Goal: Task Accomplishment & Management: Use online tool/utility

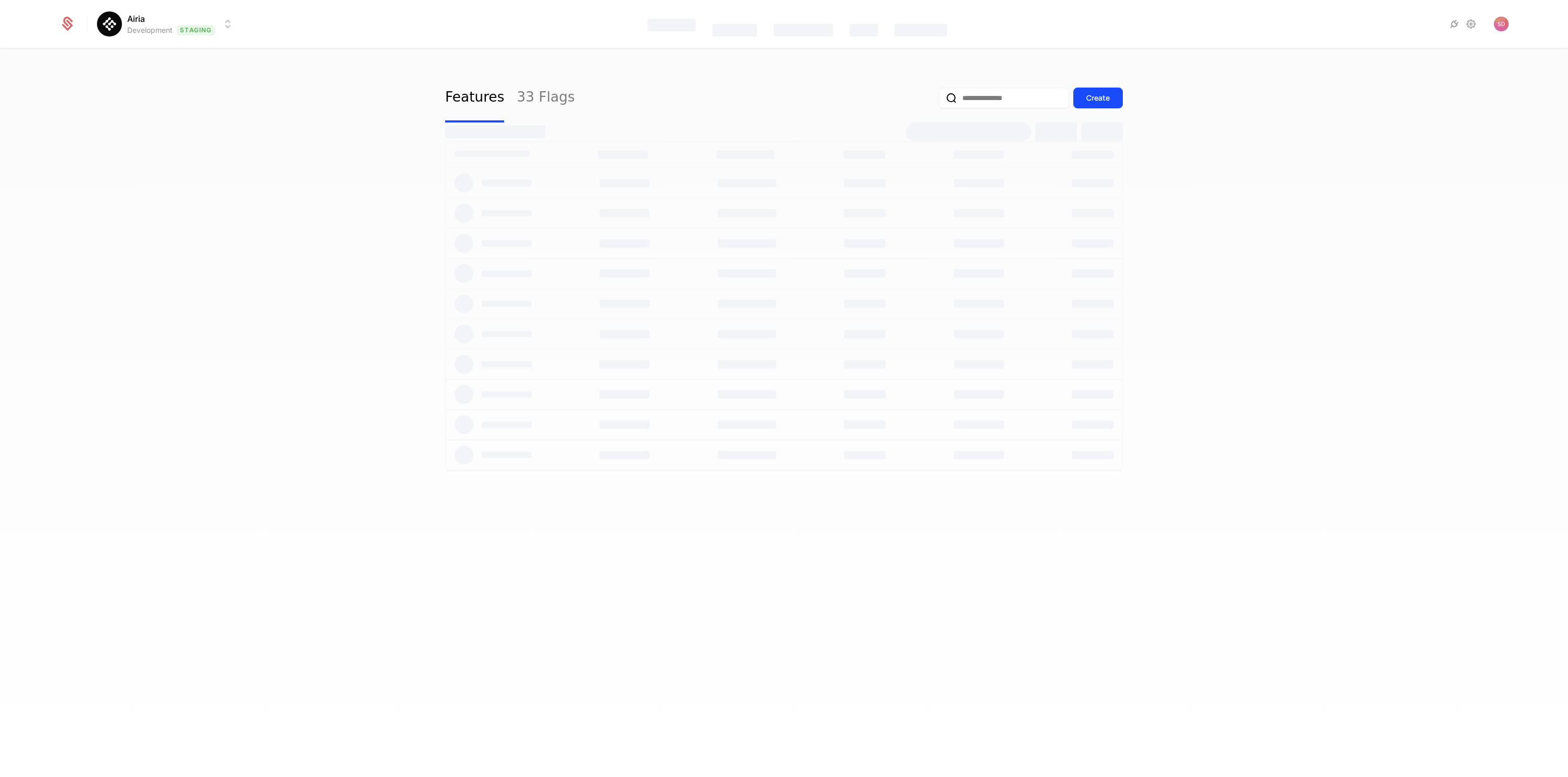
select select "***"
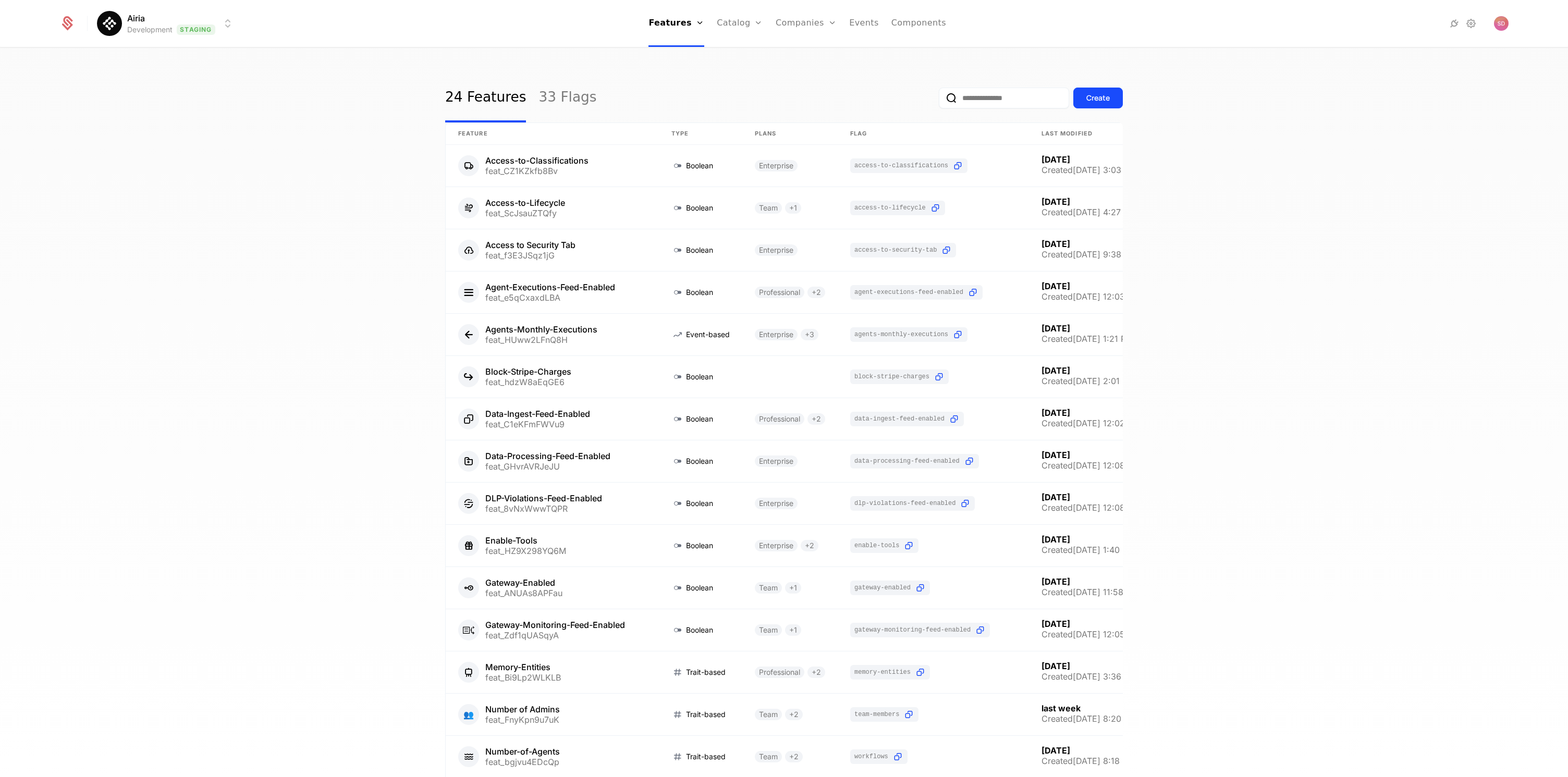
click at [150, 30] on html "Airia Development Staging Features Features Flags Catalog Plans Add Ons Credits…" at bounding box center [784, 388] width 1568 height 777
click at [148, 98] on div "Prod Prod" at bounding box center [228, 96] width 255 height 21
click at [259, 198] on div "24 Features 33 Flags Create Feature Type Plans Flag Last Modified Access-to-Cla…" at bounding box center [784, 416] width 1568 height 735
click at [235, 212] on div "24 Features 33 Flags Create Feature Type Plans Flag Last Modified Access-to-Cla…" at bounding box center [784, 416] width 1568 height 735
click at [310, 233] on div "24 Features 33 Flags Create Feature Type Plans Flag Last Modified Access-to-Cla…" at bounding box center [784, 416] width 1568 height 735
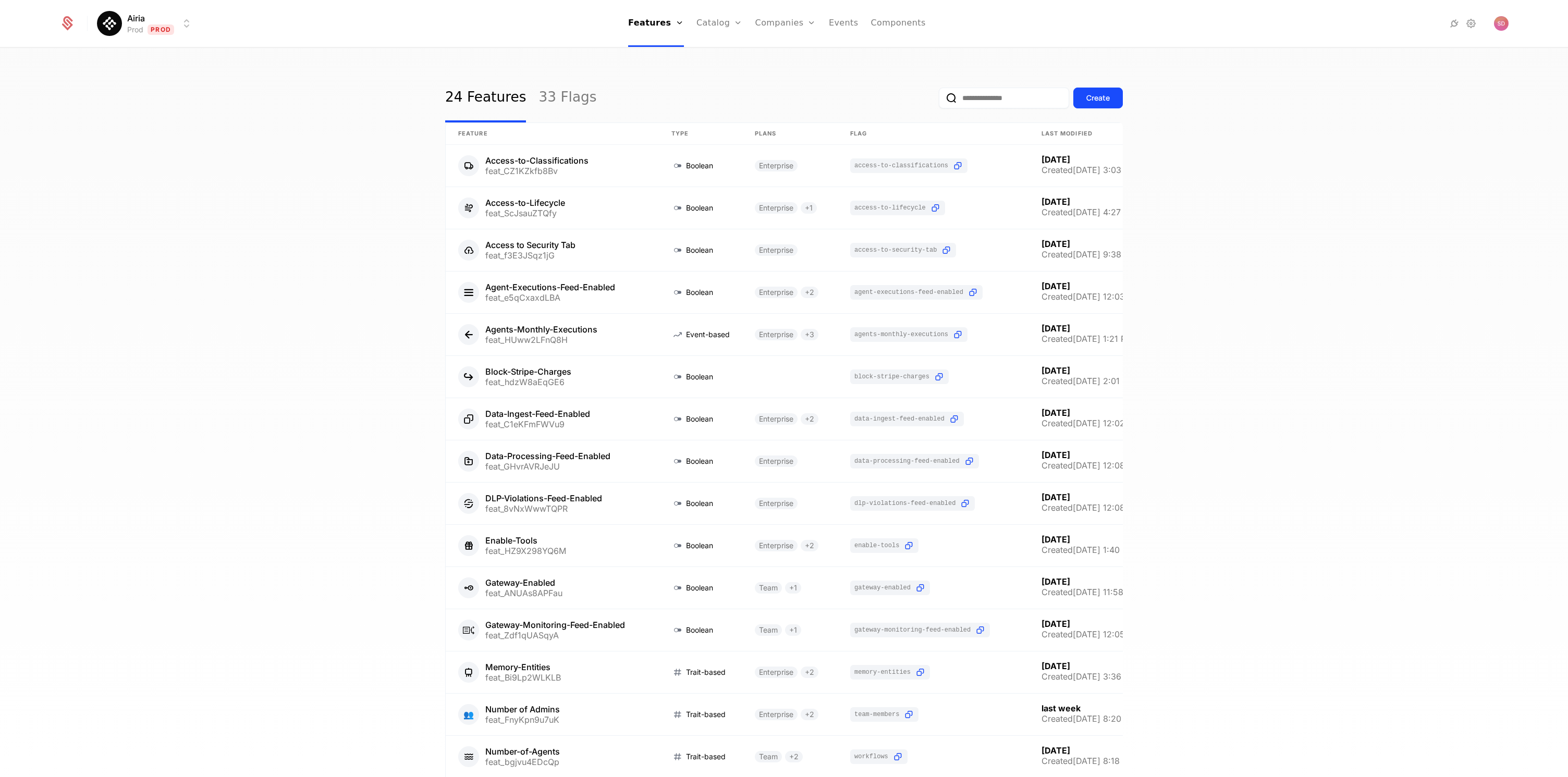
click at [248, 250] on div "24 Features 33 Flags Create Feature Type Plans Flag Last Modified Access-to-Cla…" at bounding box center [784, 416] width 1568 height 735
click at [591, 336] on link at bounding box center [552, 335] width 213 height 42
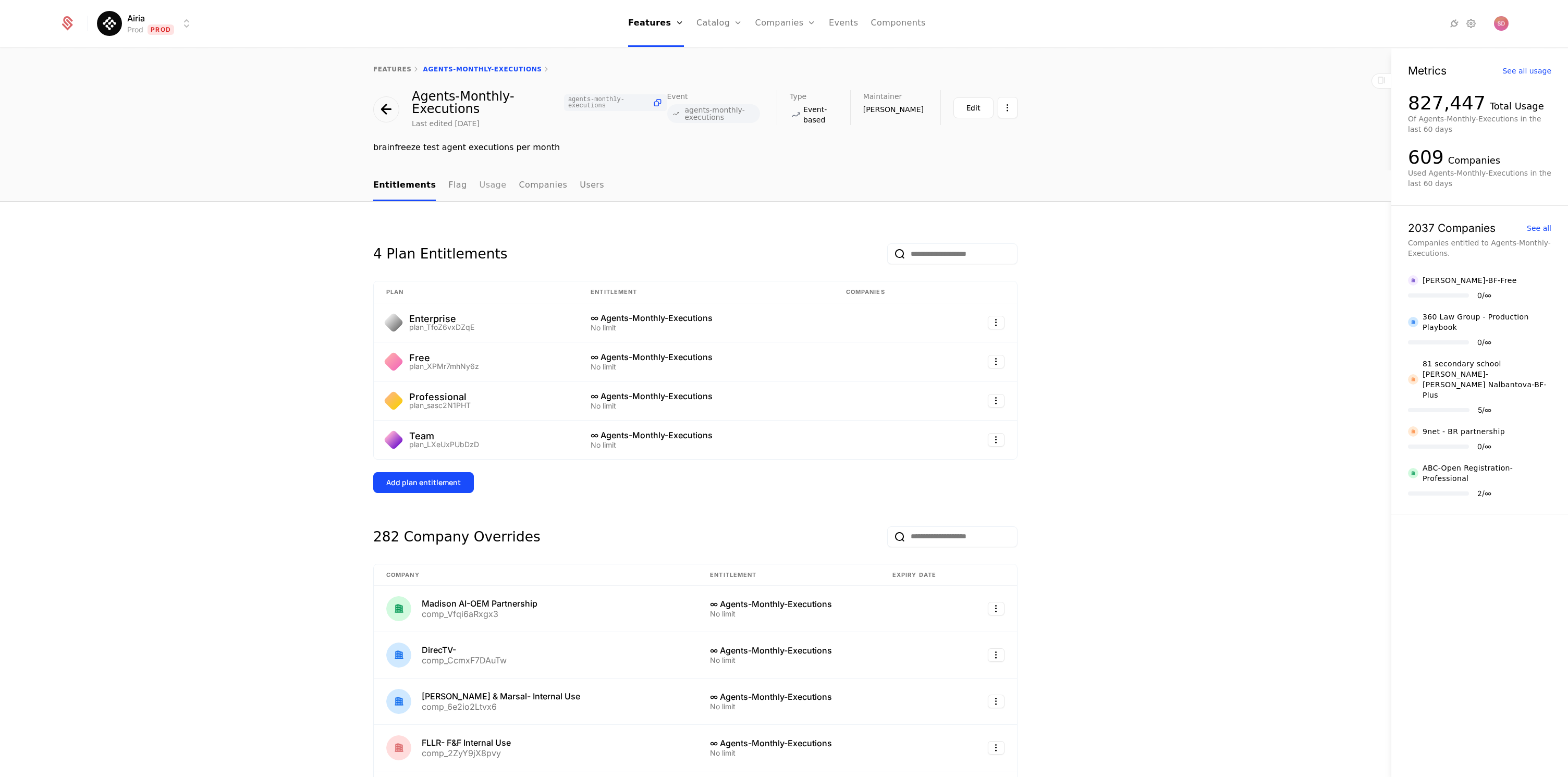
click at [483, 190] on link "Usage" at bounding box center [493, 186] width 27 height 31
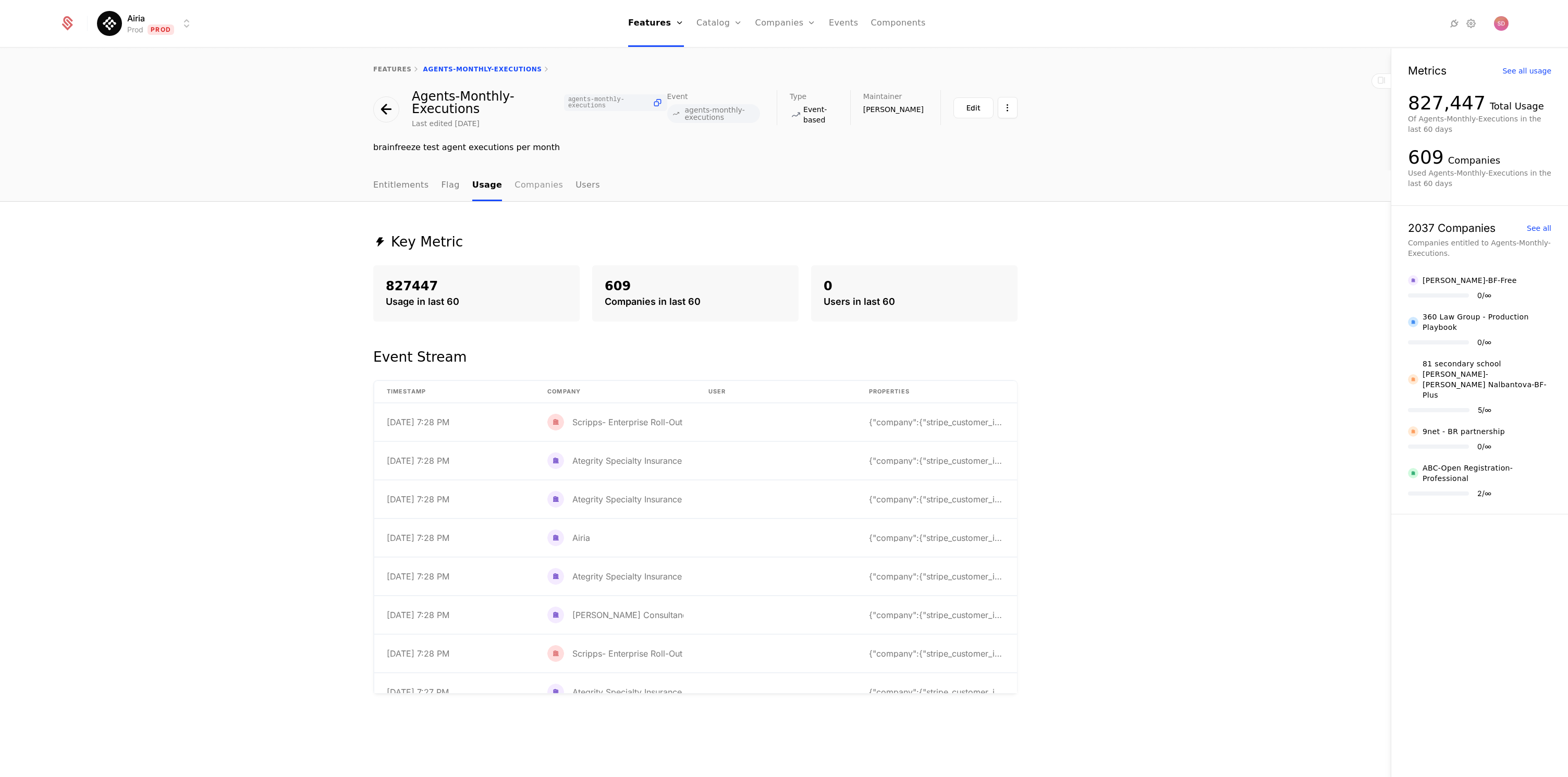
click at [537, 178] on link "Companies" at bounding box center [539, 186] width 49 height 31
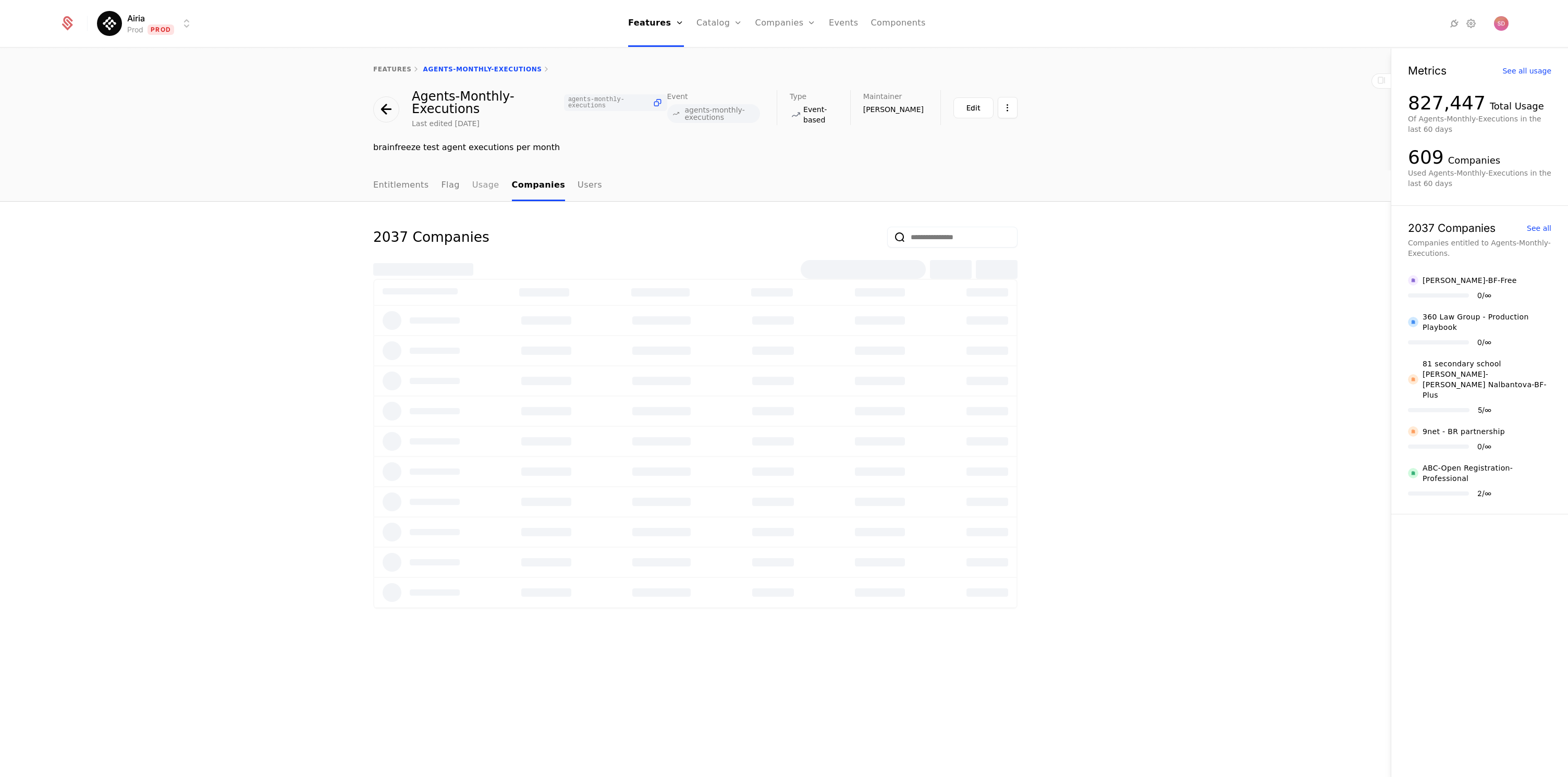
select select "***"
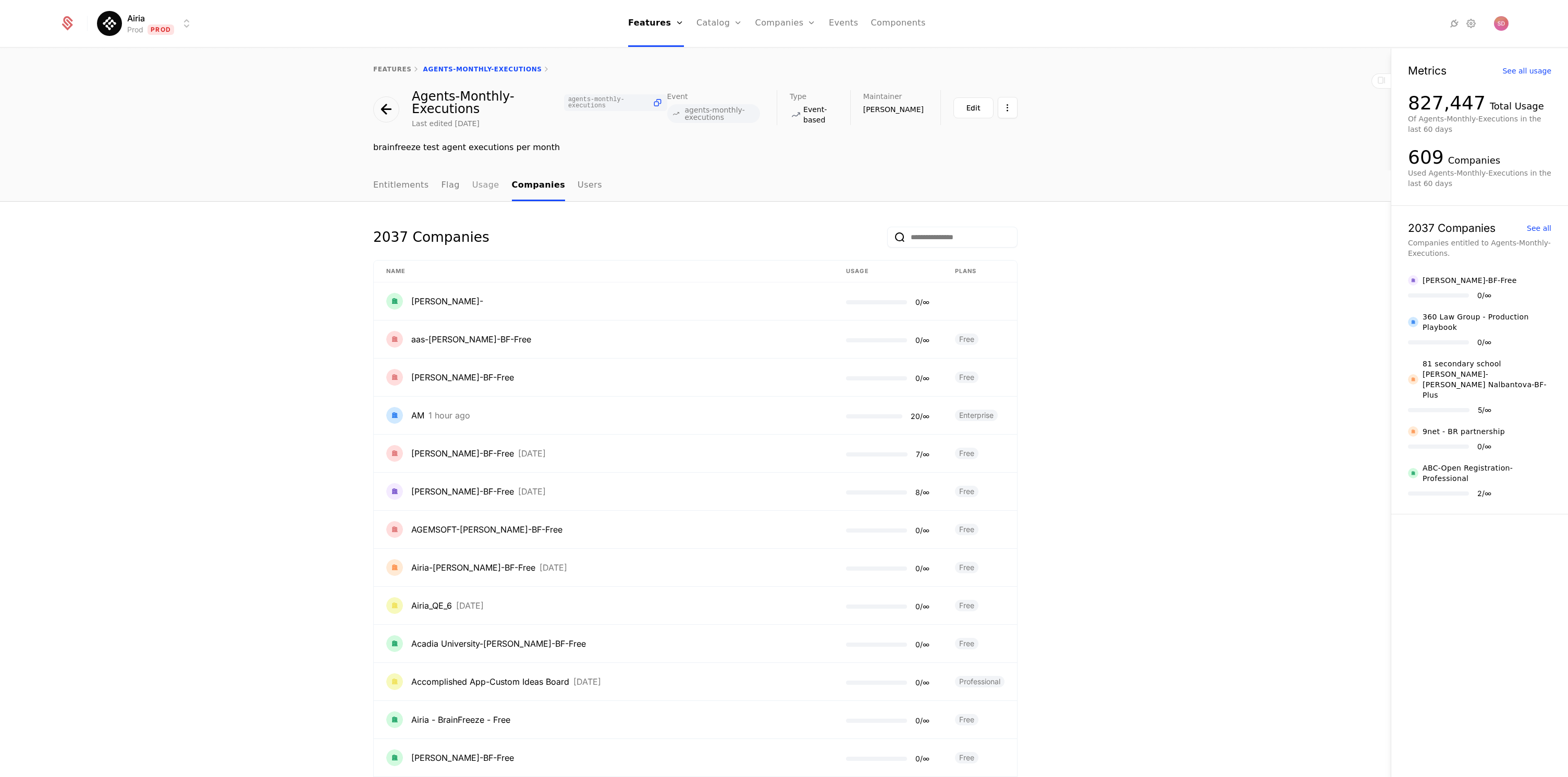
click at [481, 187] on link "Usage" at bounding box center [486, 186] width 27 height 31
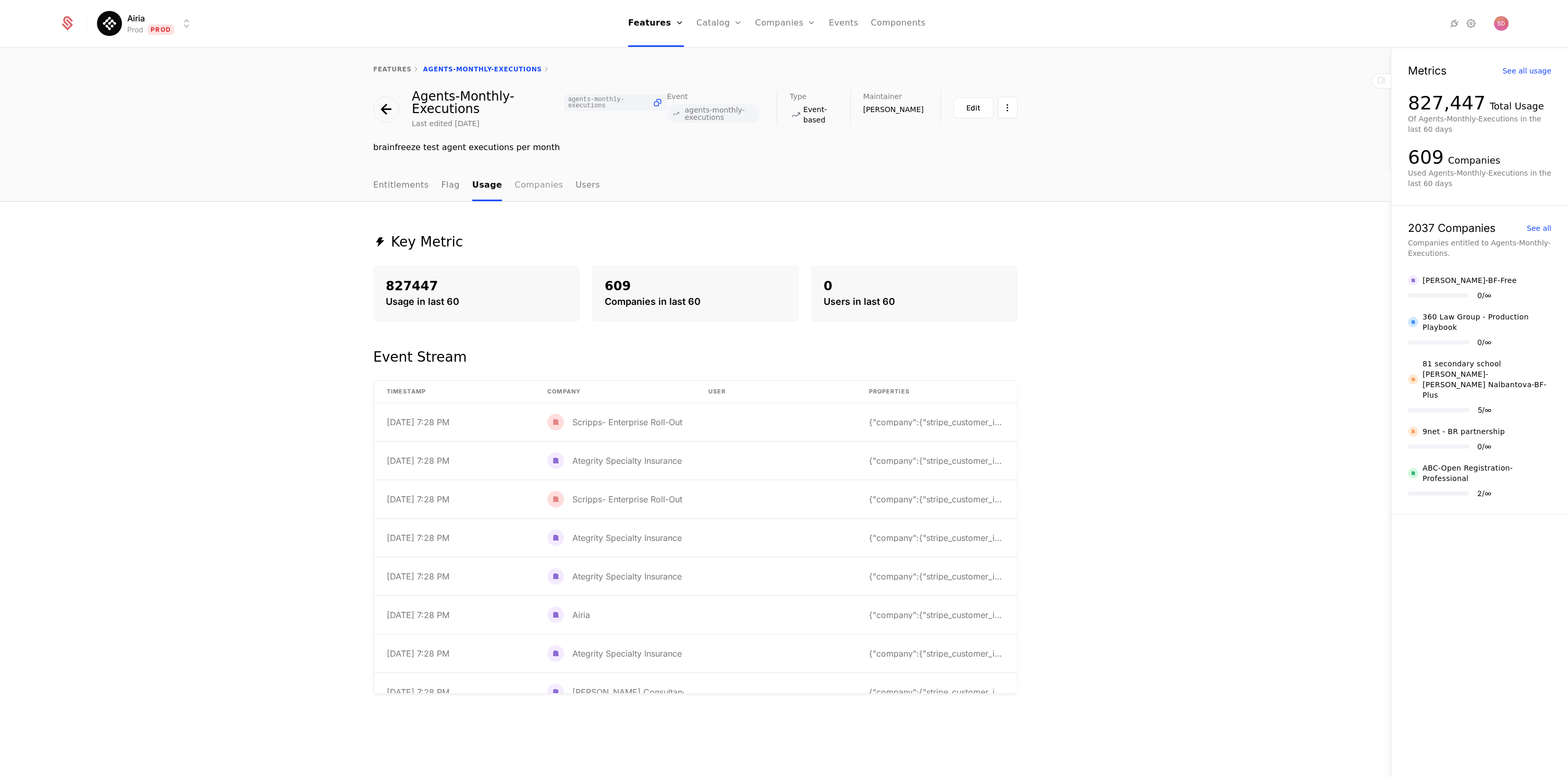
click at [523, 187] on link "Companies" at bounding box center [539, 186] width 49 height 31
select select "***"
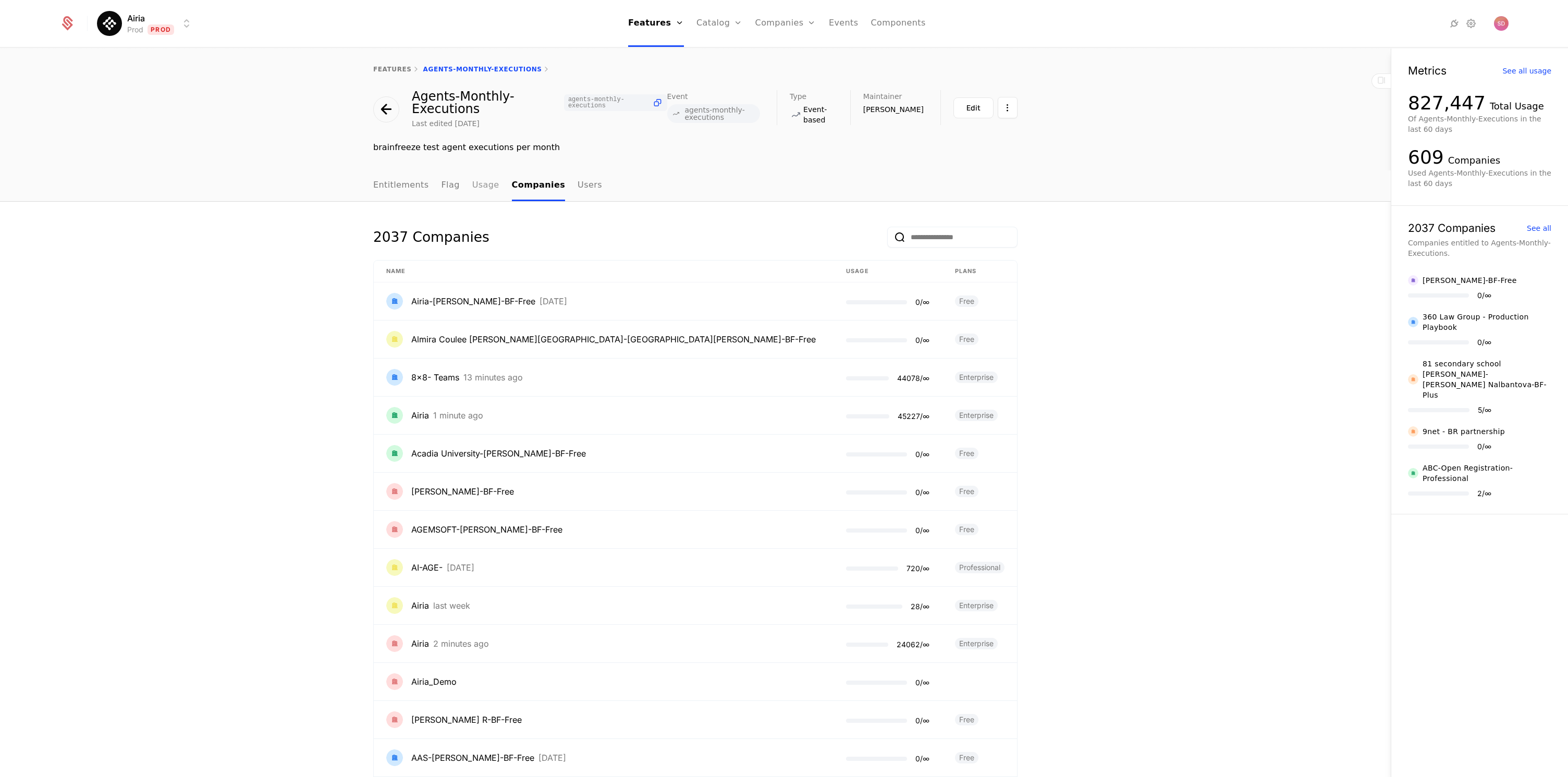
click at [486, 183] on link "Usage" at bounding box center [486, 186] width 27 height 31
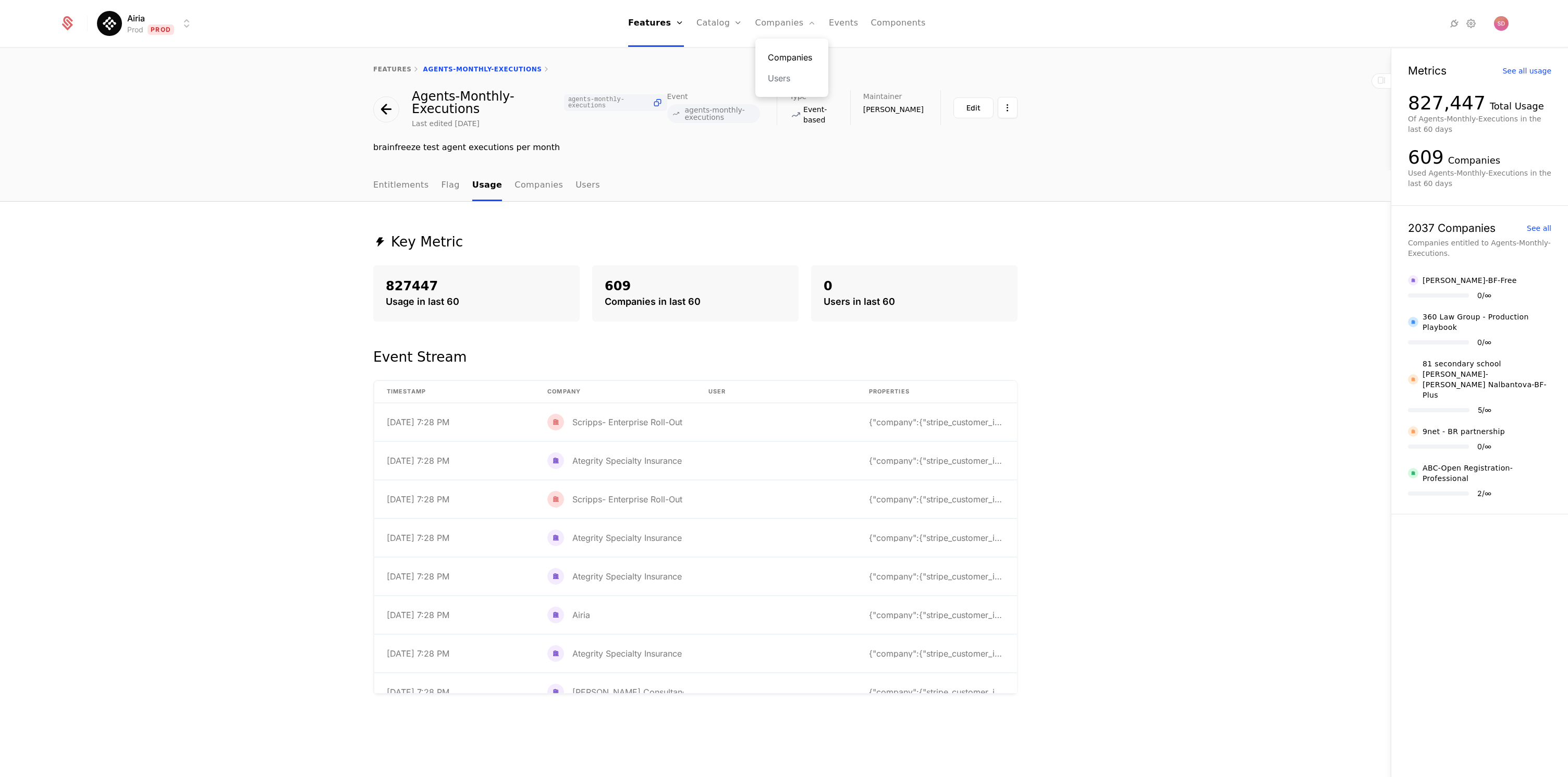
click at [779, 56] on link "Companies" at bounding box center [791, 57] width 48 height 13
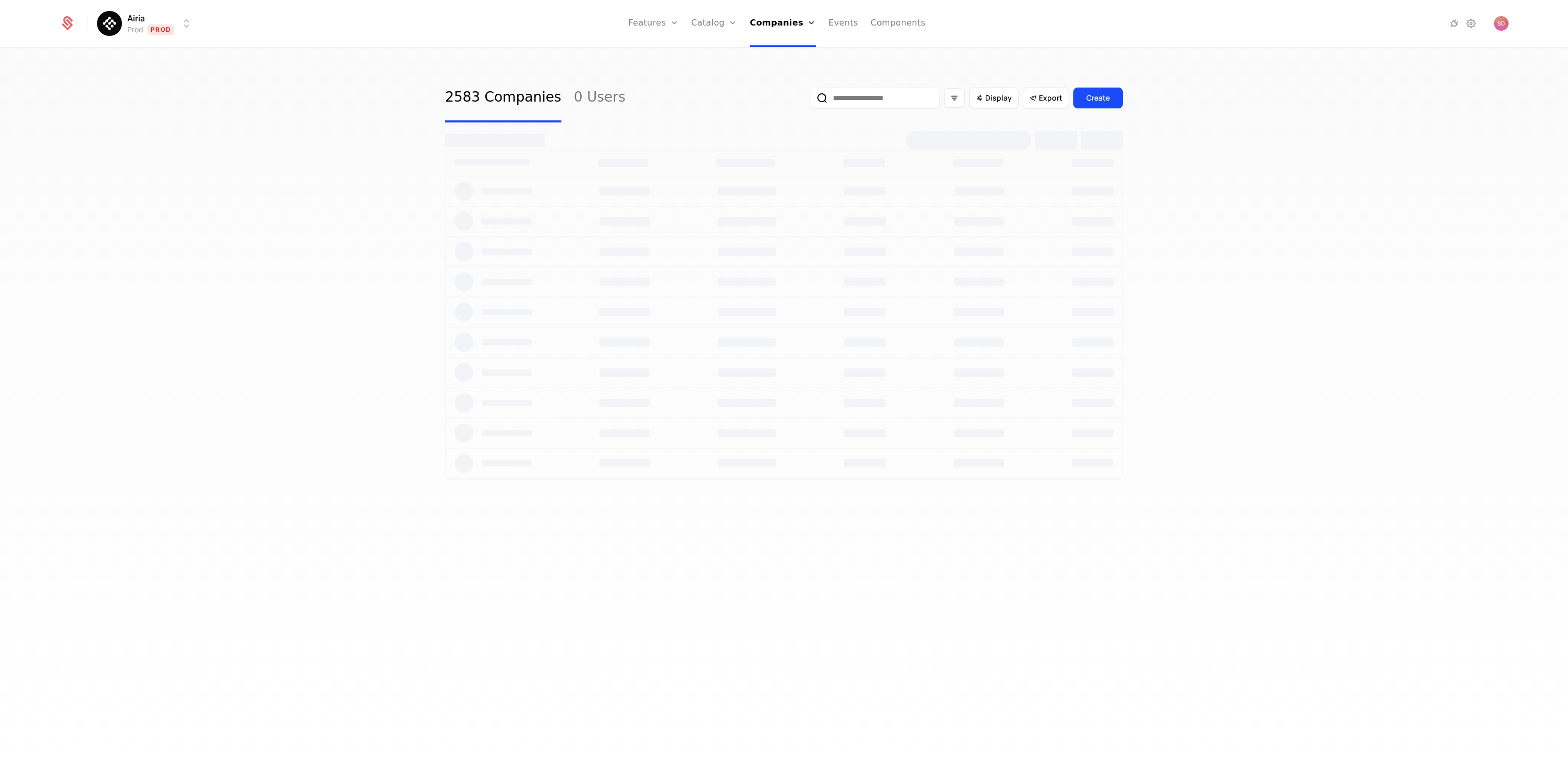
select select "***"
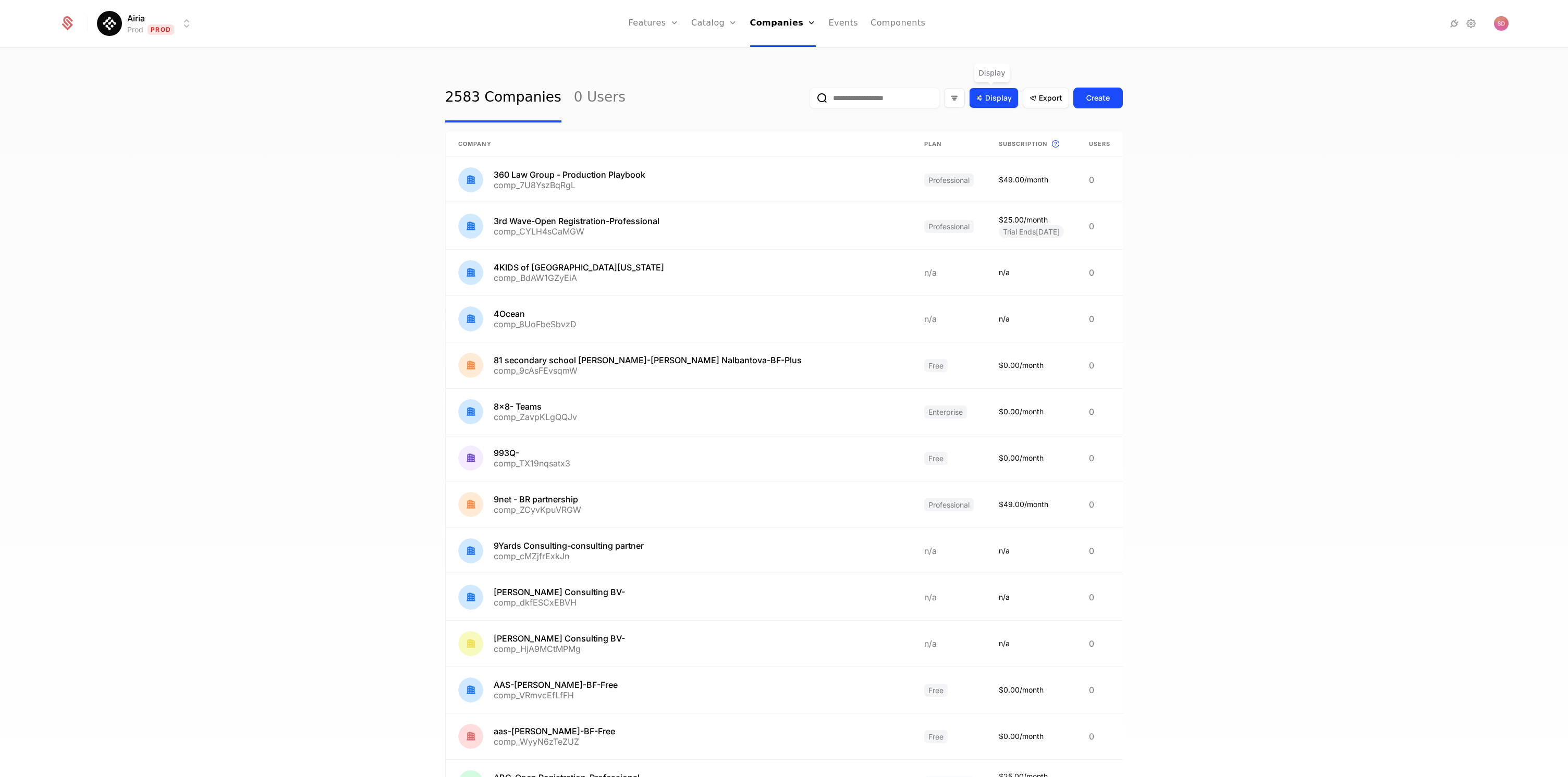
click at [992, 99] on span "Display" at bounding box center [999, 97] width 27 height 10
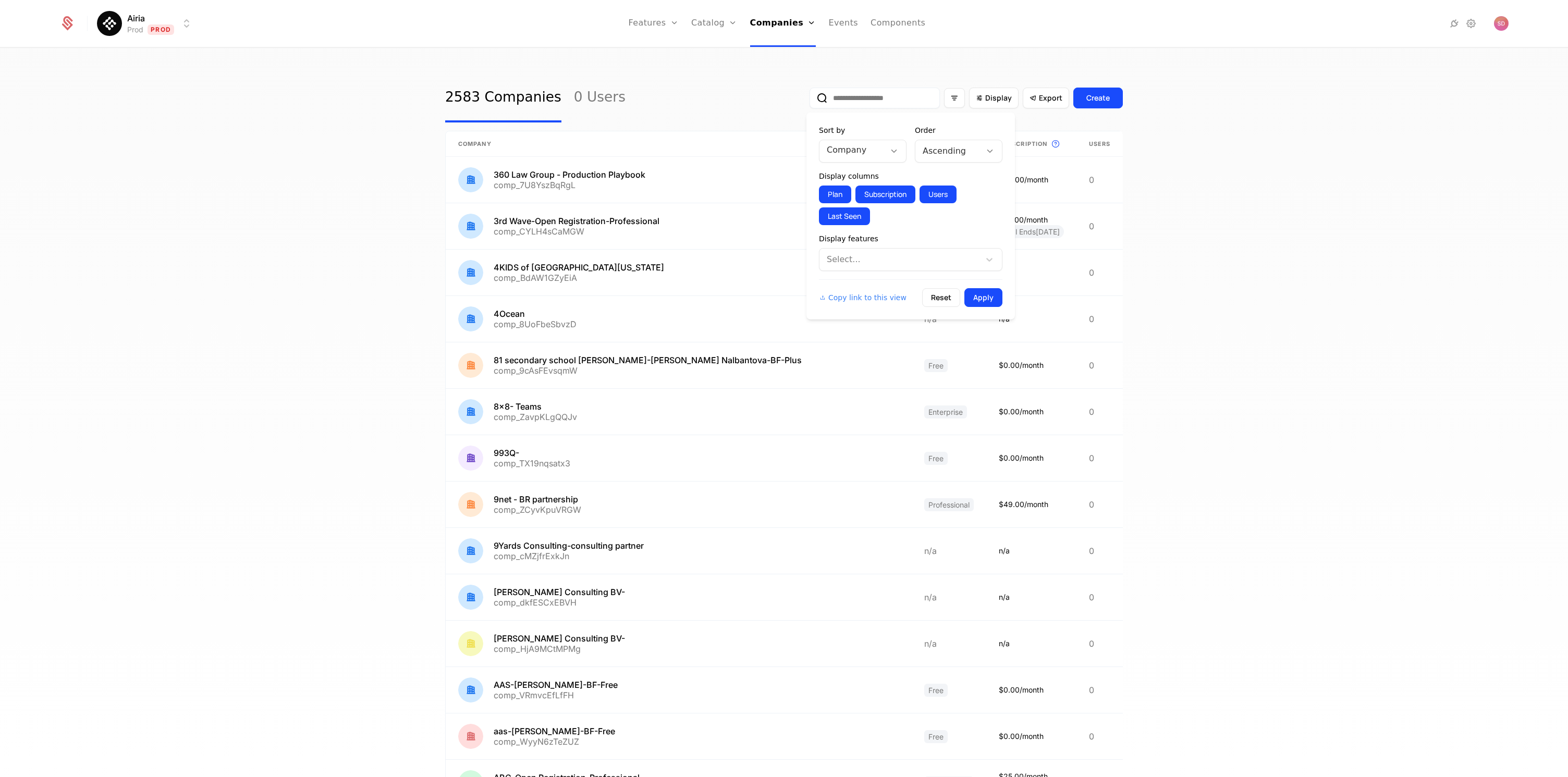
click at [889, 259] on div at bounding box center [901, 259] width 146 height 15
click at [873, 292] on span "Agents-Monthly-Executions" at bounding box center [911, 287] width 171 height 13
click at [892, 153] on icon at bounding box center [894, 151] width 9 height 9
click at [853, 238] on div "Agents-Monthly-Executions" at bounding box center [863, 240] width 75 height 28
click at [985, 299] on button "Apply" at bounding box center [983, 298] width 38 height 19
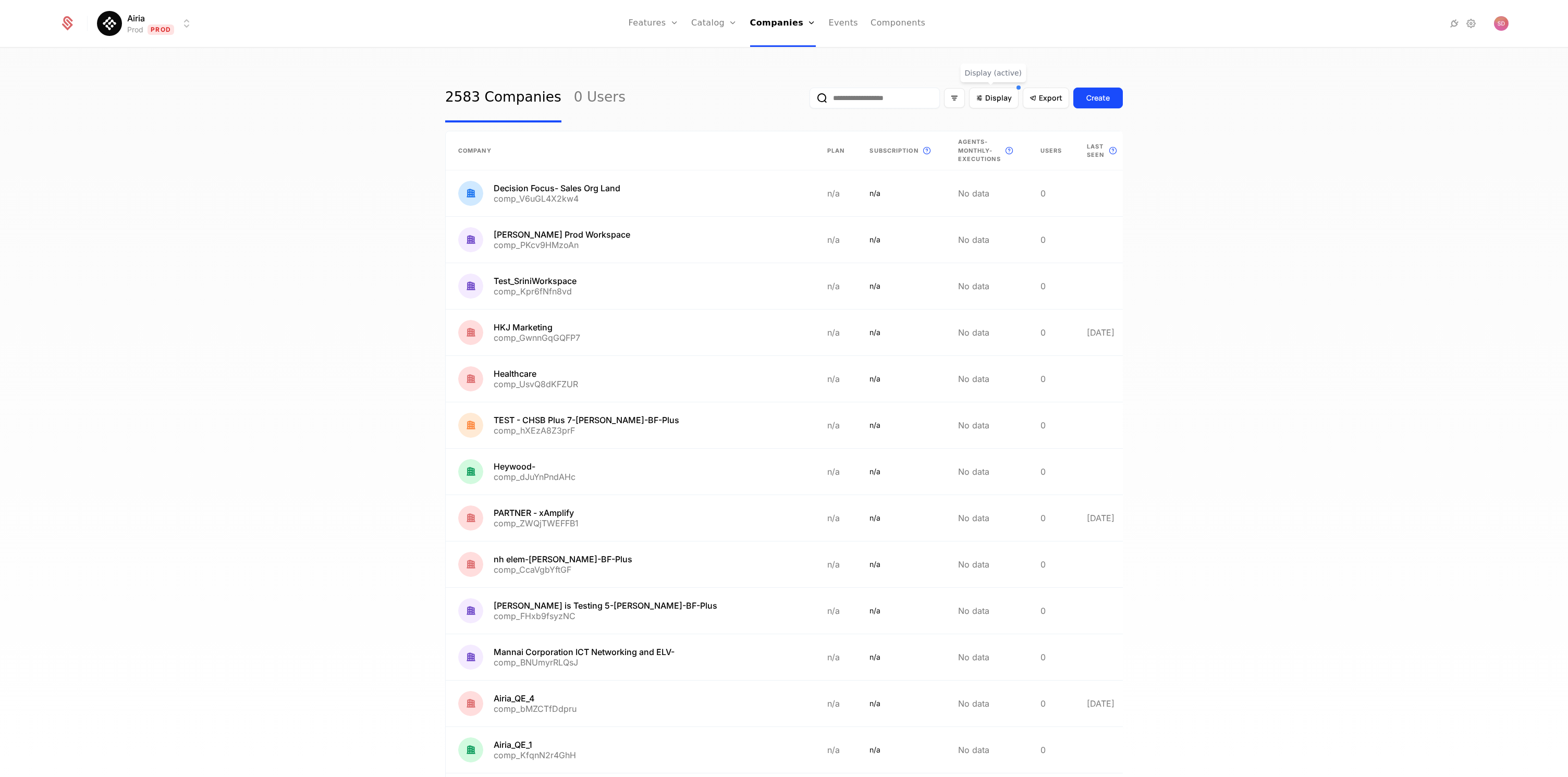
click at [278, 285] on div "2583 Companies 0 Users Display Export Create Company Plan Subscription This is …" at bounding box center [784, 416] width 1568 height 735
click at [242, 263] on div "2583 Companies 0 Users Display Export Create Company Plan Subscription This is …" at bounding box center [784, 416] width 1568 height 735
click at [233, 247] on div "2583 Companies 0 Users Display Export Create Company Plan Subscription This is …" at bounding box center [784, 416] width 1568 height 735
click at [187, 274] on div "2583 Companies 0 Users Display Export Create Company Plan Subscription This is …" at bounding box center [784, 416] width 1568 height 735
click at [175, 295] on div "2583 Companies 0 Users Display Export Create Company Plan Subscription This is …" at bounding box center [784, 416] width 1568 height 735
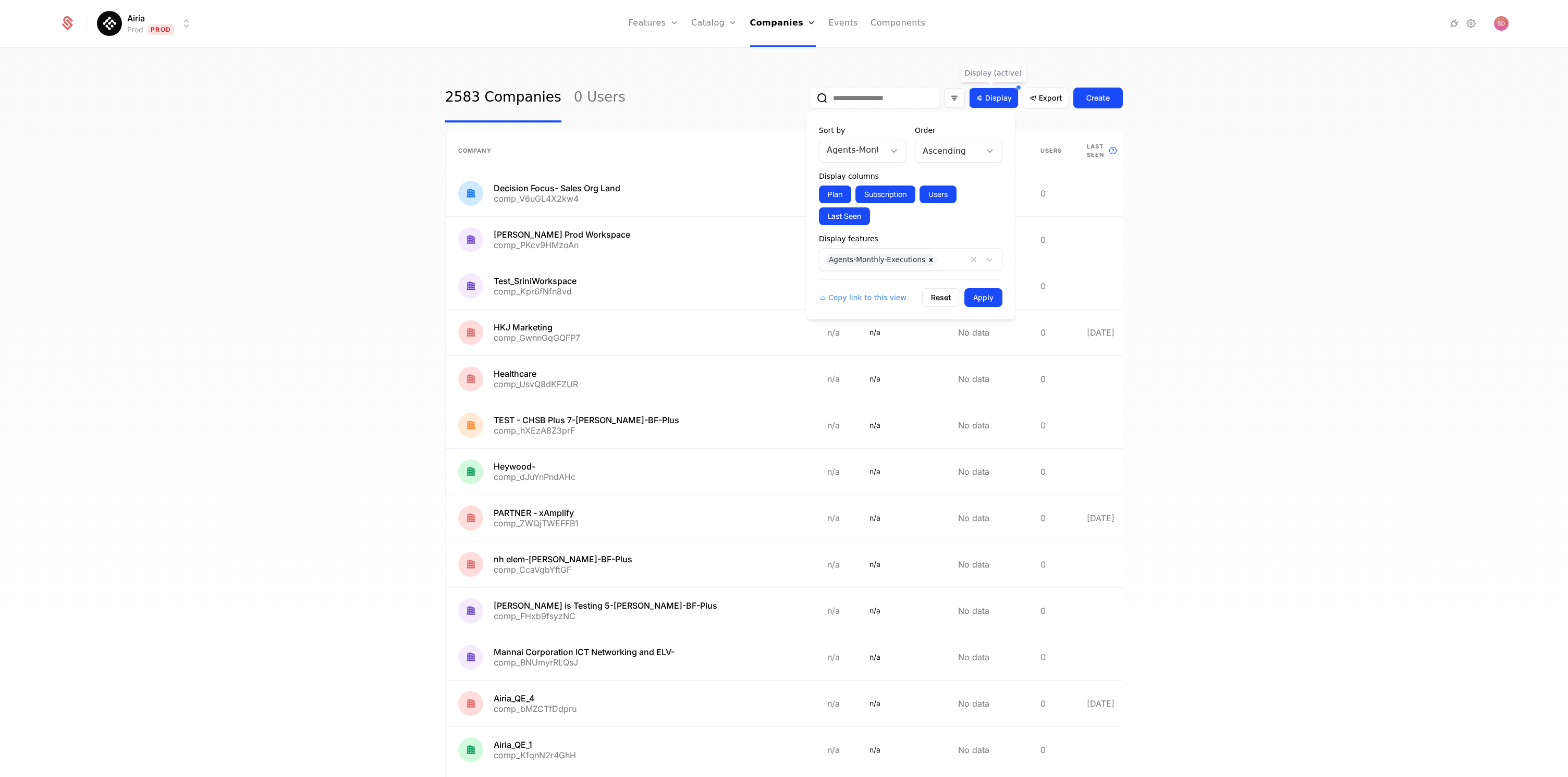
click at [1006, 102] on span "Display" at bounding box center [999, 97] width 27 height 10
click at [975, 154] on div "Ascending" at bounding box center [948, 151] width 66 height 19
click at [946, 195] on div "Descending" at bounding box center [958, 195] width 75 height 9
click at [985, 299] on button "Apply" at bounding box center [983, 298] width 38 height 19
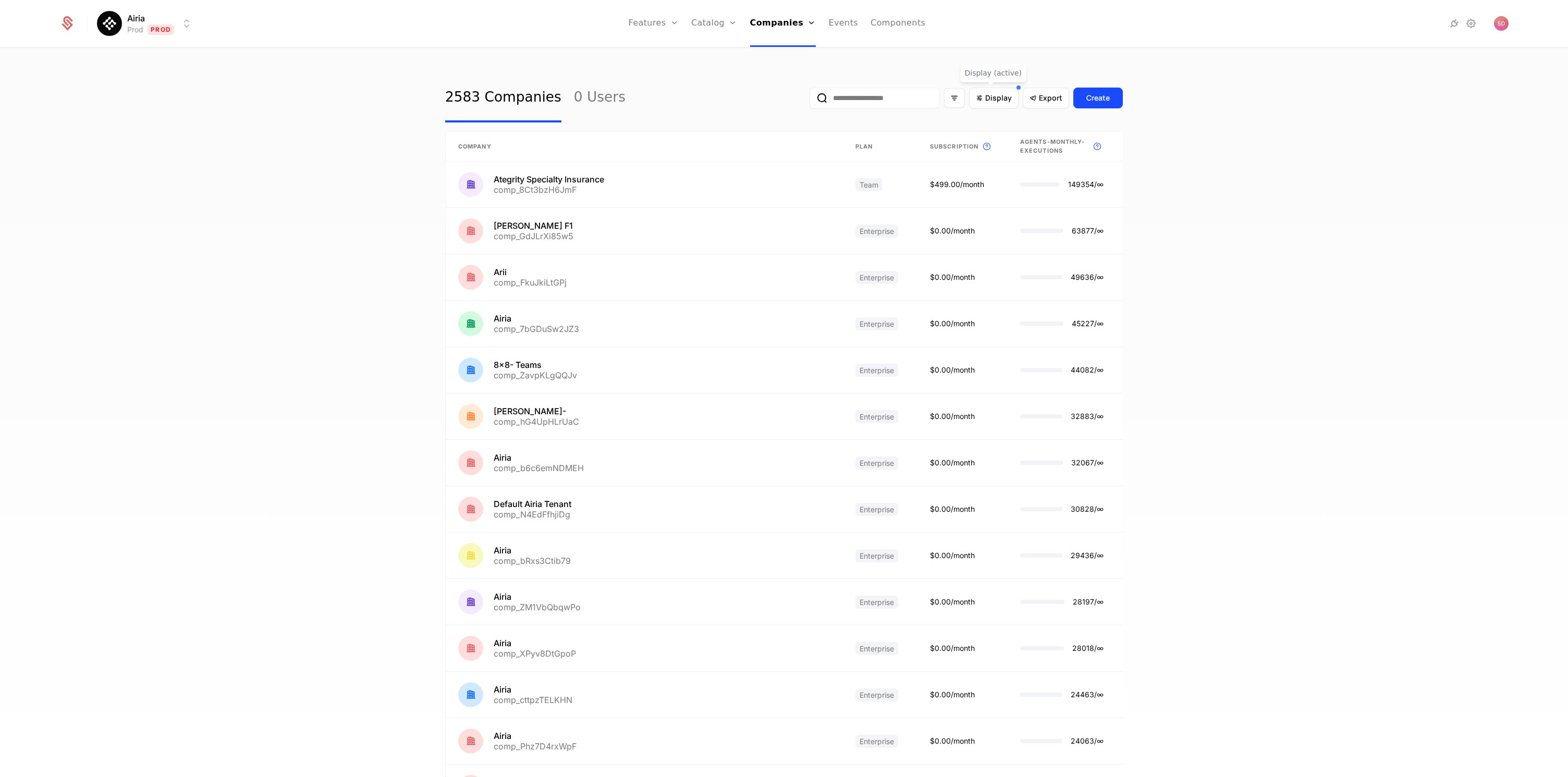
click at [154, 281] on div "2583 Companies 0 Users Display Export Create Company Plan Subscription This is …" at bounding box center [784, 416] width 1568 height 735
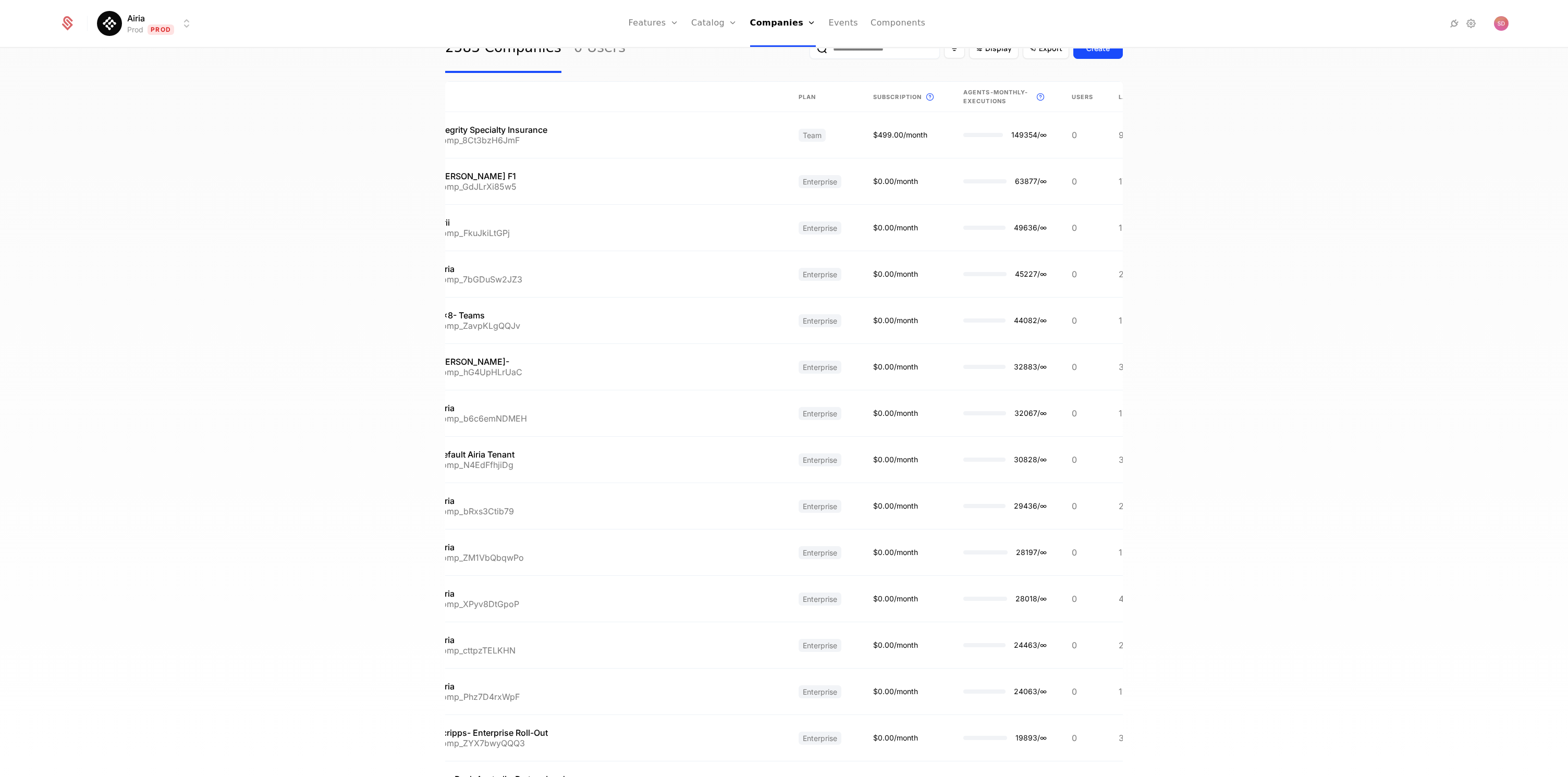
scroll to position [49, 0]
click at [351, 567] on div "2583 Companies 0 Users Display Export Create Company Plan Subscription This is …" at bounding box center [784, 416] width 1568 height 735
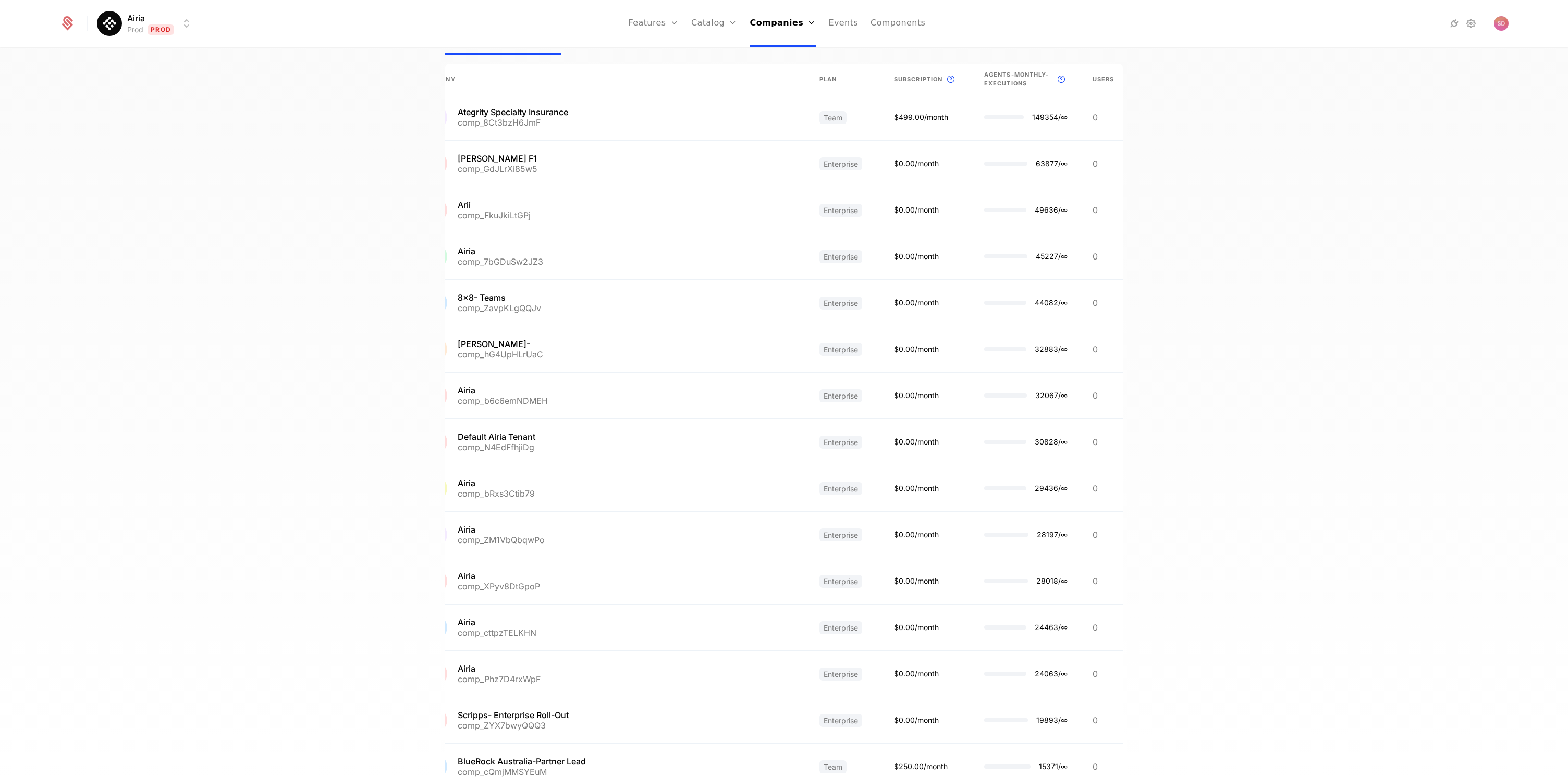
scroll to position [0, 0]
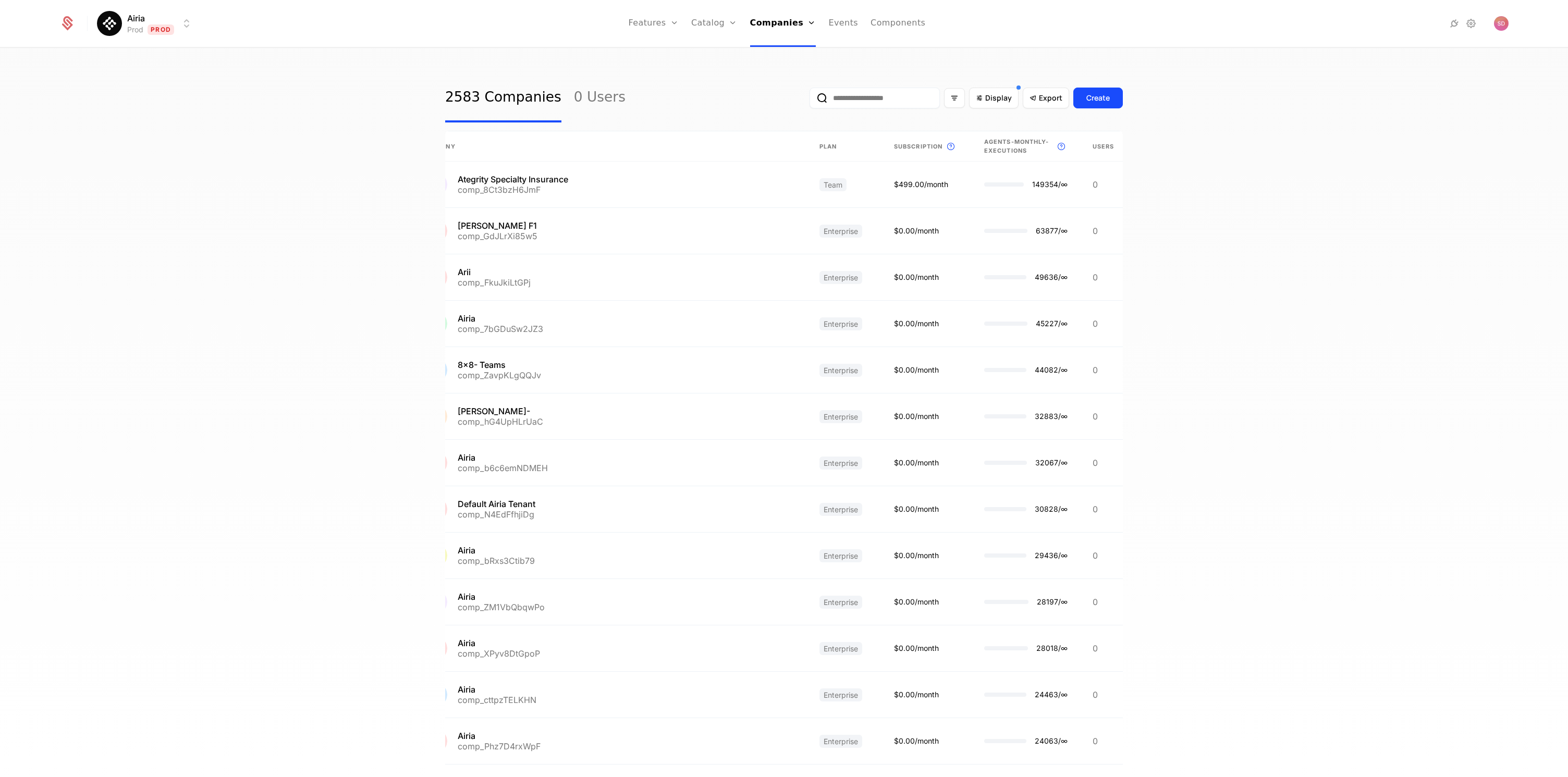
click at [252, 437] on div "2583 Companies 0 Users Display Export Create Company Plan Subscription This is …" at bounding box center [784, 416] width 1568 height 735
